Goal: Transaction & Acquisition: Purchase product/service

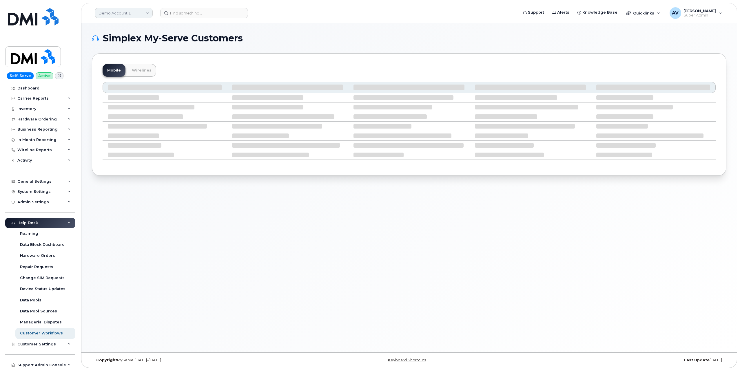
click at [139, 17] on link "Demo Account 1" at bounding box center [124, 13] width 58 height 10
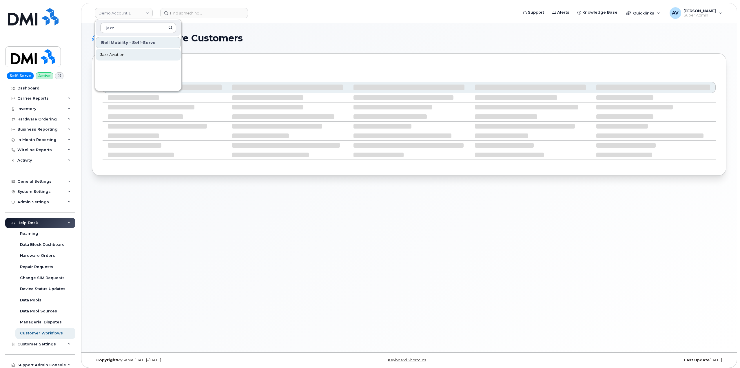
type input "jazz"
drag, startPoint x: 151, startPoint y: 54, endPoint x: 155, endPoint y: 56, distance: 4.8
click at [151, 54] on link "Jazz Aviation" at bounding box center [138, 55] width 85 height 12
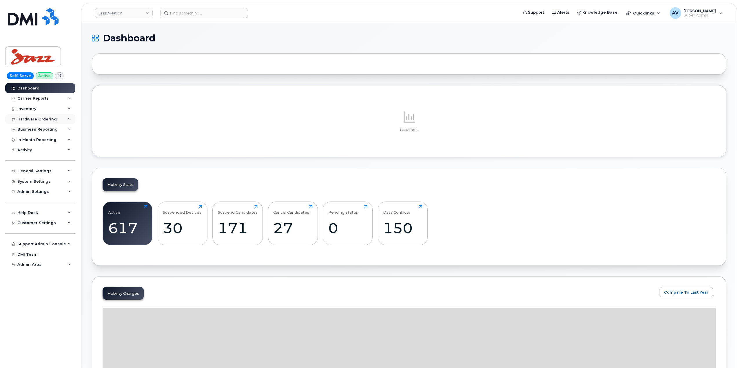
click at [48, 118] on div "Hardware Ordering" at bounding box center [36, 119] width 39 height 5
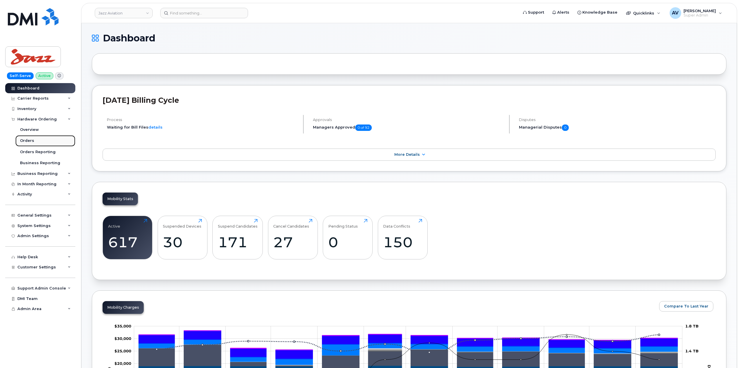
click at [36, 139] on link "Orders" at bounding box center [45, 140] width 60 height 11
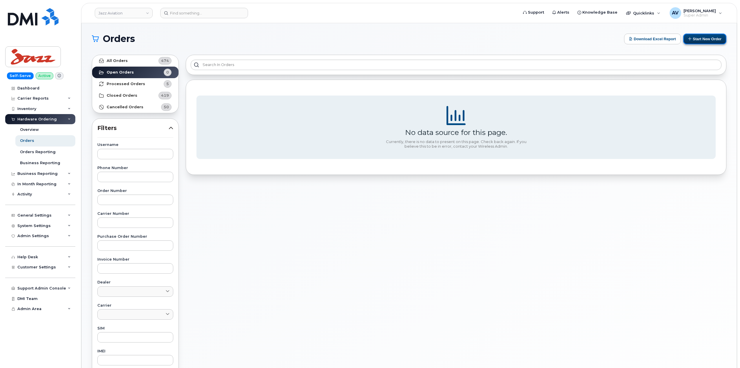
click at [709, 41] on button "Start New Order" at bounding box center [704, 39] width 43 height 11
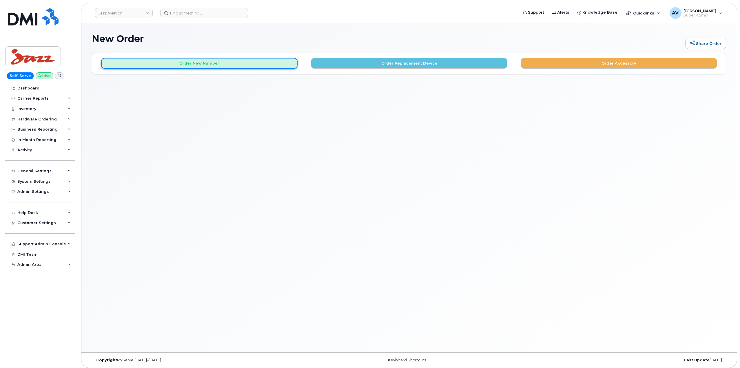
click at [215, 64] on button "Order New Number" at bounding box center [199, 63] width 197 height 11
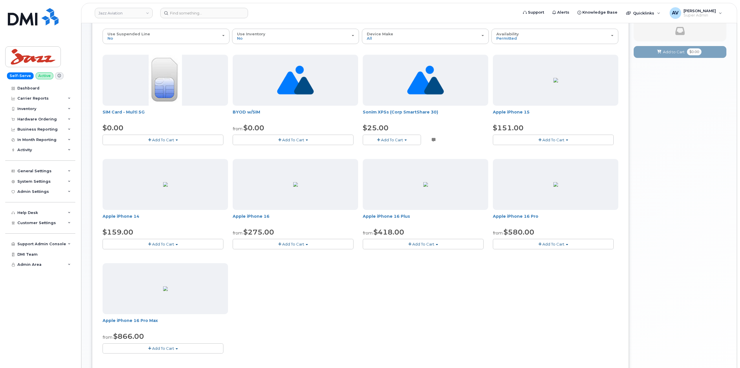
scroll to position [120, 0]
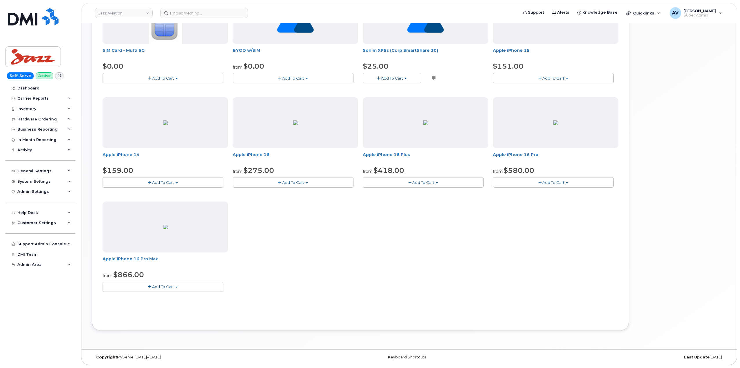
click at [176, 287] on span "button" at bounding box center [177, 287] width 2 height 1
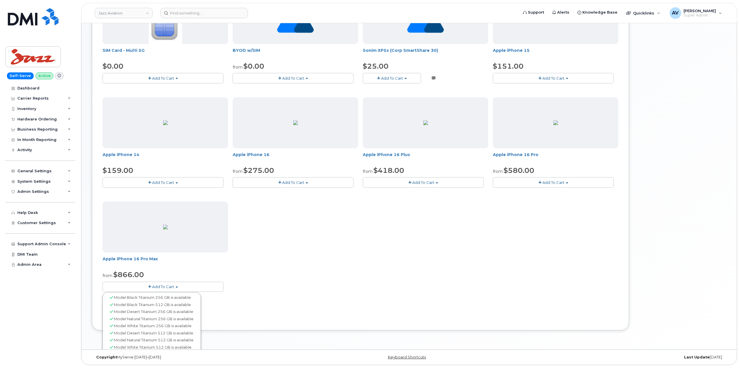
click at [315, 184] on button "Add To Cart" at bounding box center [293, 182] width 121 height 10
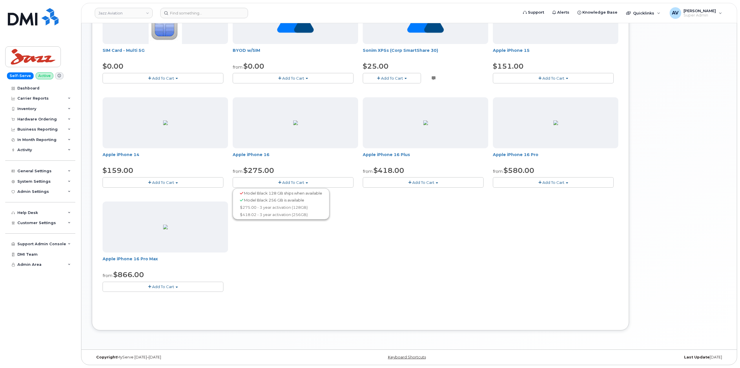
click at [357, 258] on div "SIM Card - Multi 5G $0.00 Add To Cart $0.00 - New Activation BYOD w/SIM from $0…" at bounding box center [361, 147] width 516 height 308
click at [197, 289] on button "Add To Cart" at bounding box center [163, 287] width 121 height 10
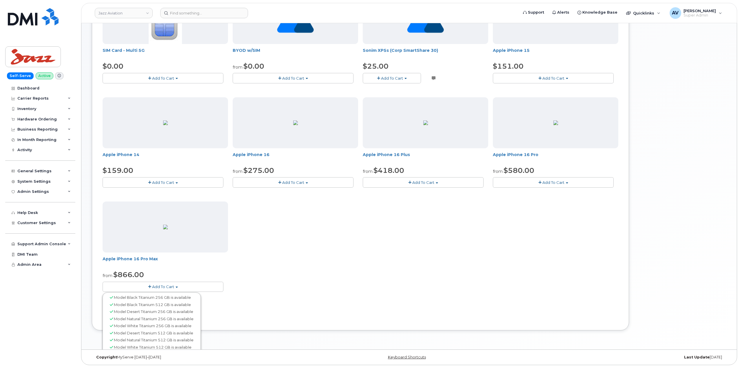
click at [177, 312] on span "Model Desert Titanium 256 GB is available" at bounding box center [153, 312] width 79 height 5
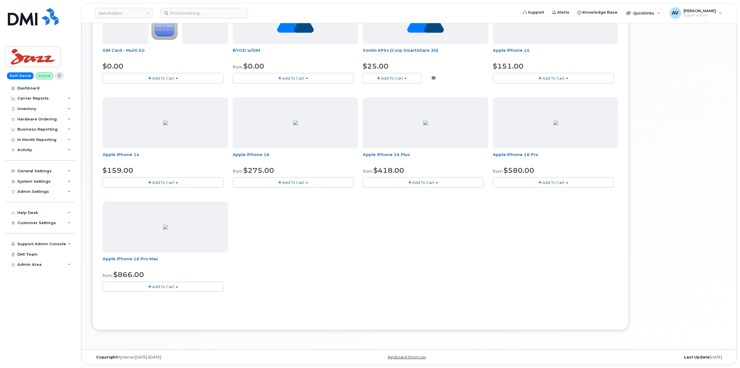
click at [203, 180] on button "Add To Cart" at bounding box center [163, 182] width 121 height 10
click at [190, 194] on span "Model Midnight 128 GB ships when available" at bounding box center [156, 193] width 84 height 5
click at [190, 194] on div "SIM Card - Multi 5G $0.00 Add To Cart $0.00 - New Activation BYOD w/SIM from $0…" at bounding box center [361, 147] width 516 height 308
click at [257, 185] on button "Add To Cart" at bounding box center [293, 182] width 121 height 10
click at [266, 194] on span "Model Black 128 GB ships when available" at bounding box center [283, 193] width 78 height 5
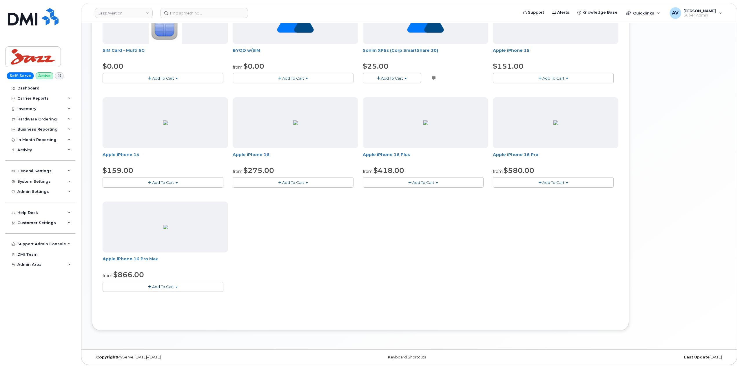
click at [166, 288] on span "Add To Cart" at bounding box center [163, 287] width 22 height 5
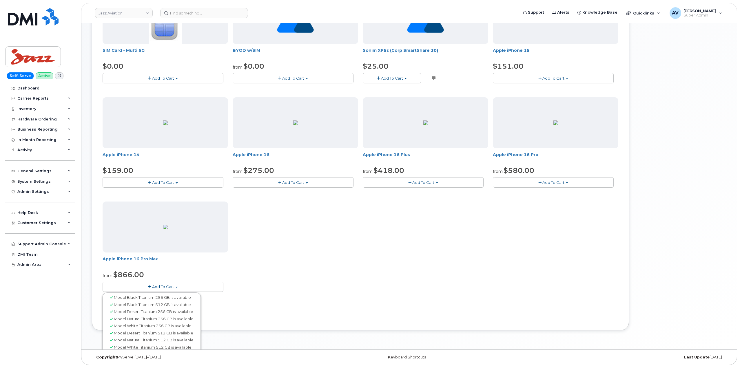
click at [463, 182] on button "Add To Cart" at bounding box center [423, 182] width 121 height 10
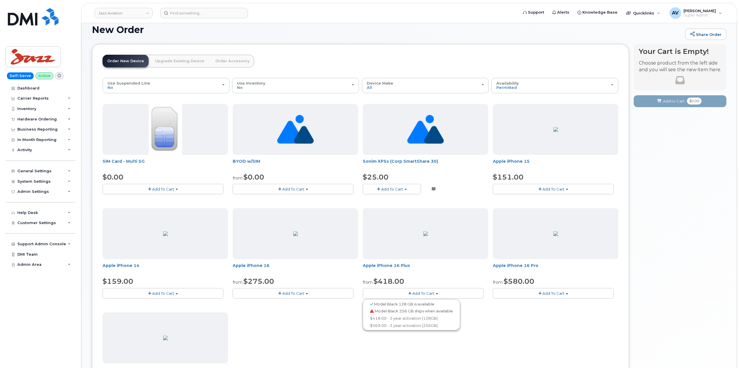
scroll to position [0, 0]
